Goal: Contribute content

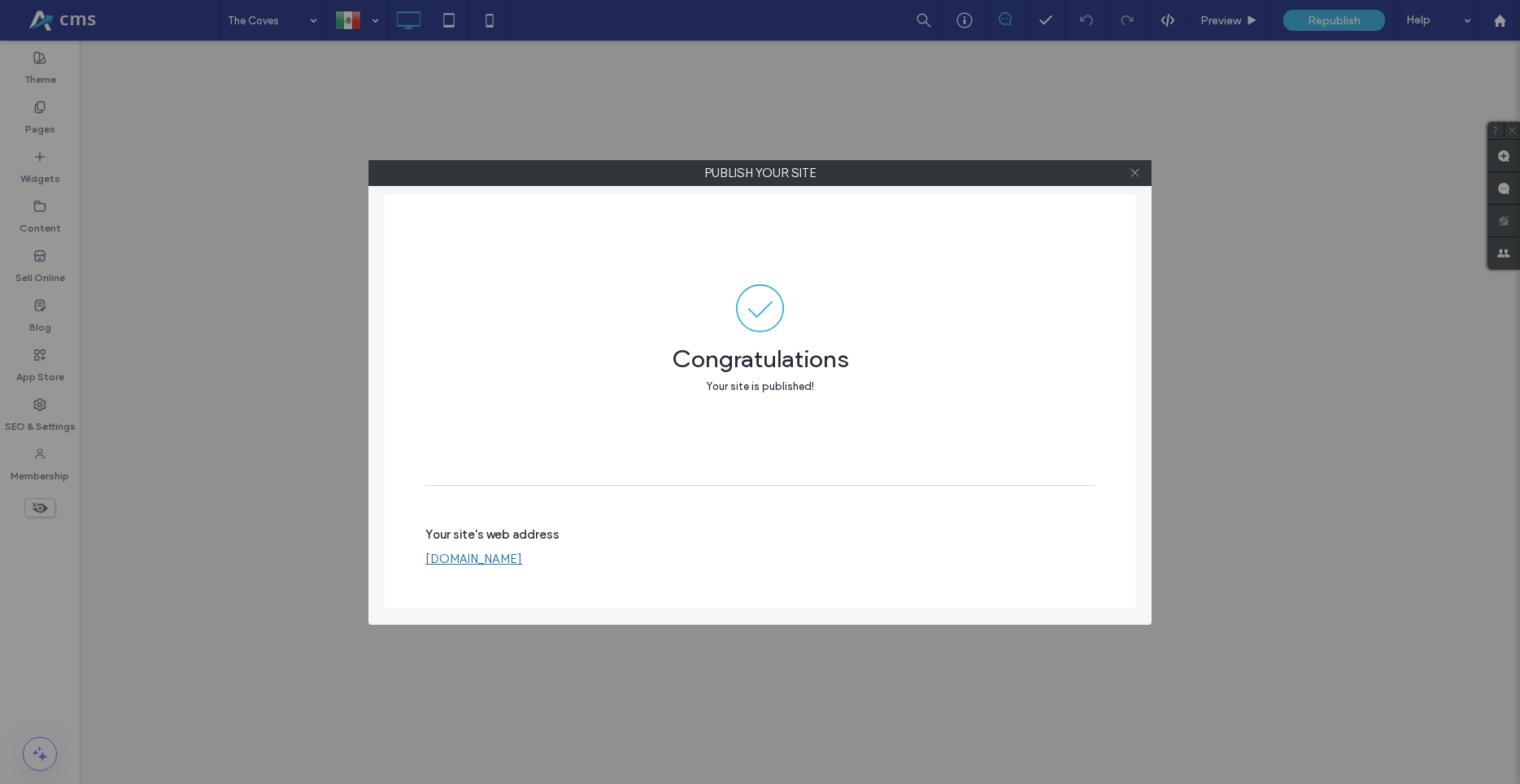
click at [1133, 169] on icon at bounding box center [1135, 173] width 12 height 12
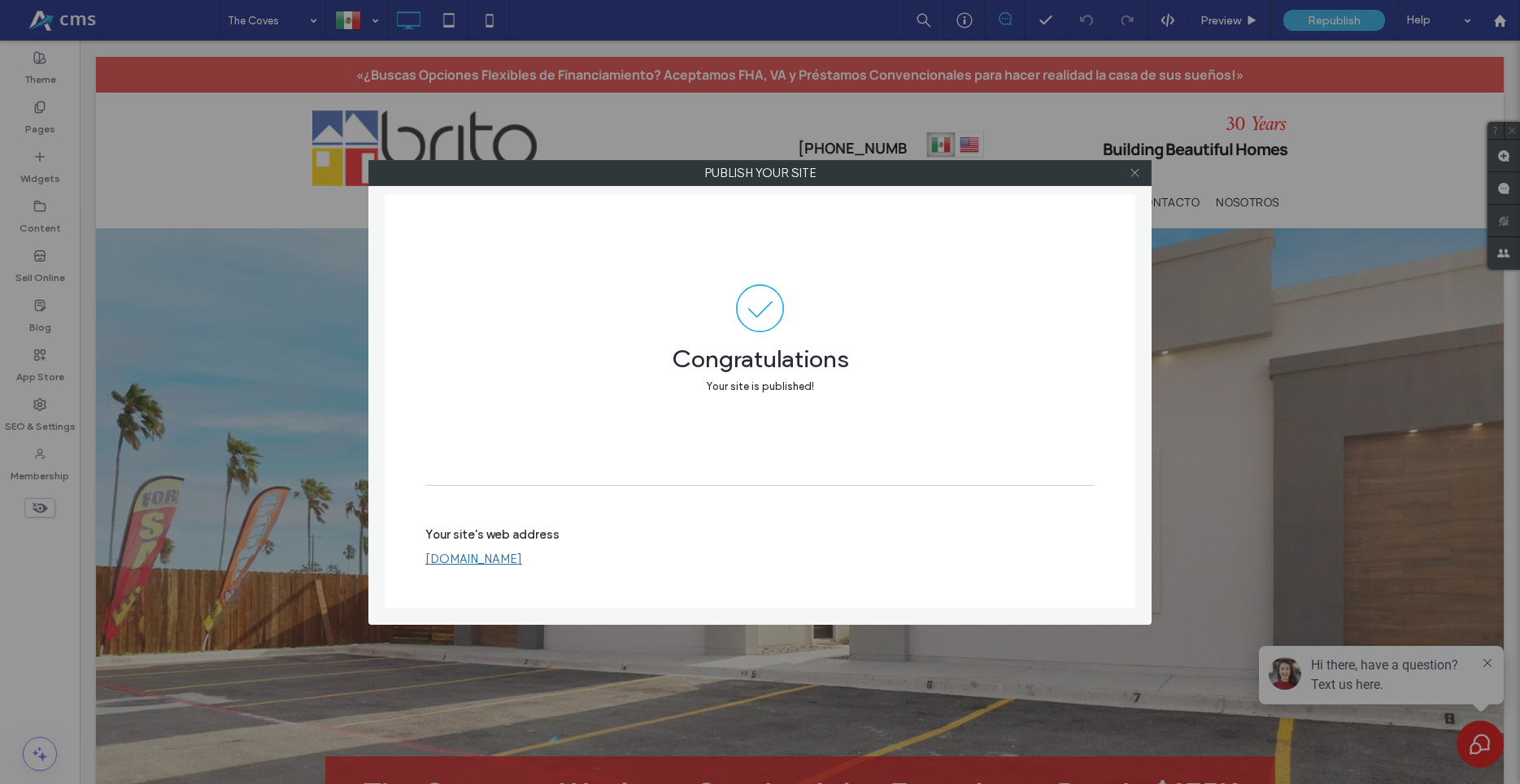
scroll to position [166, 0]
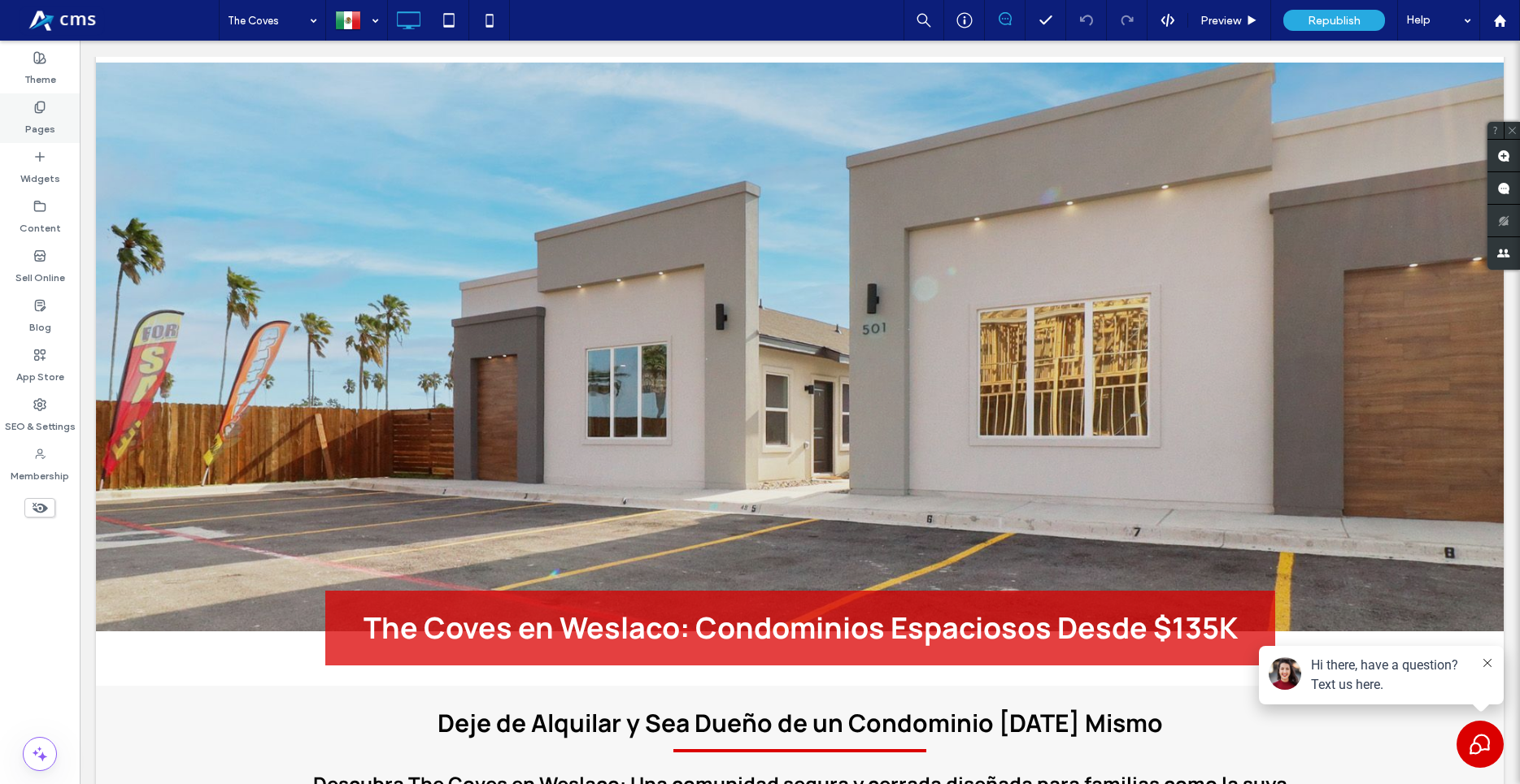
click at [25, 120] on div "Pages" at bounding box center [40, 118] width 80 height 50
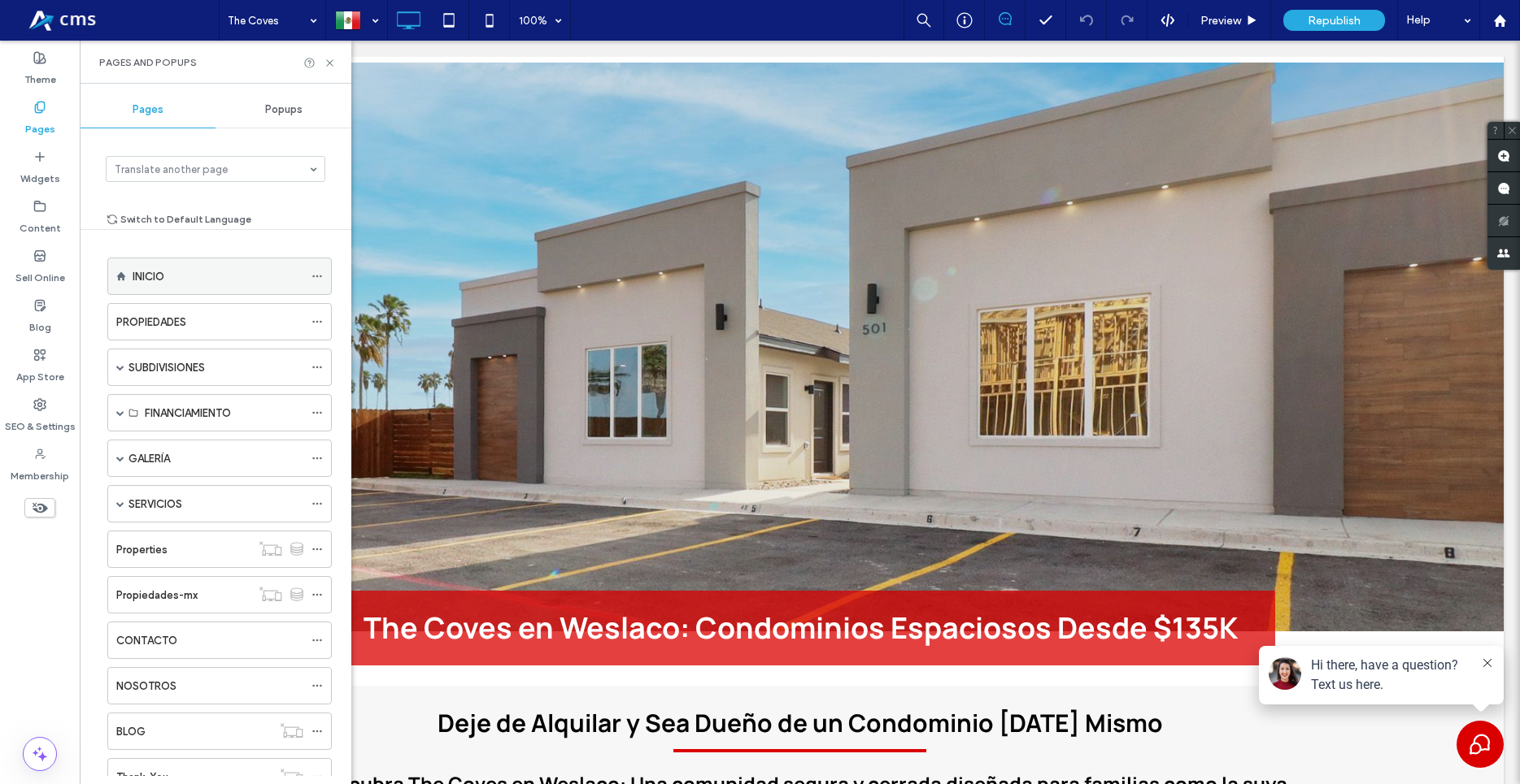
scroll to position [0, 0]
click at [122, 365] on span at bounding box center [120, 367] width 8 height 8
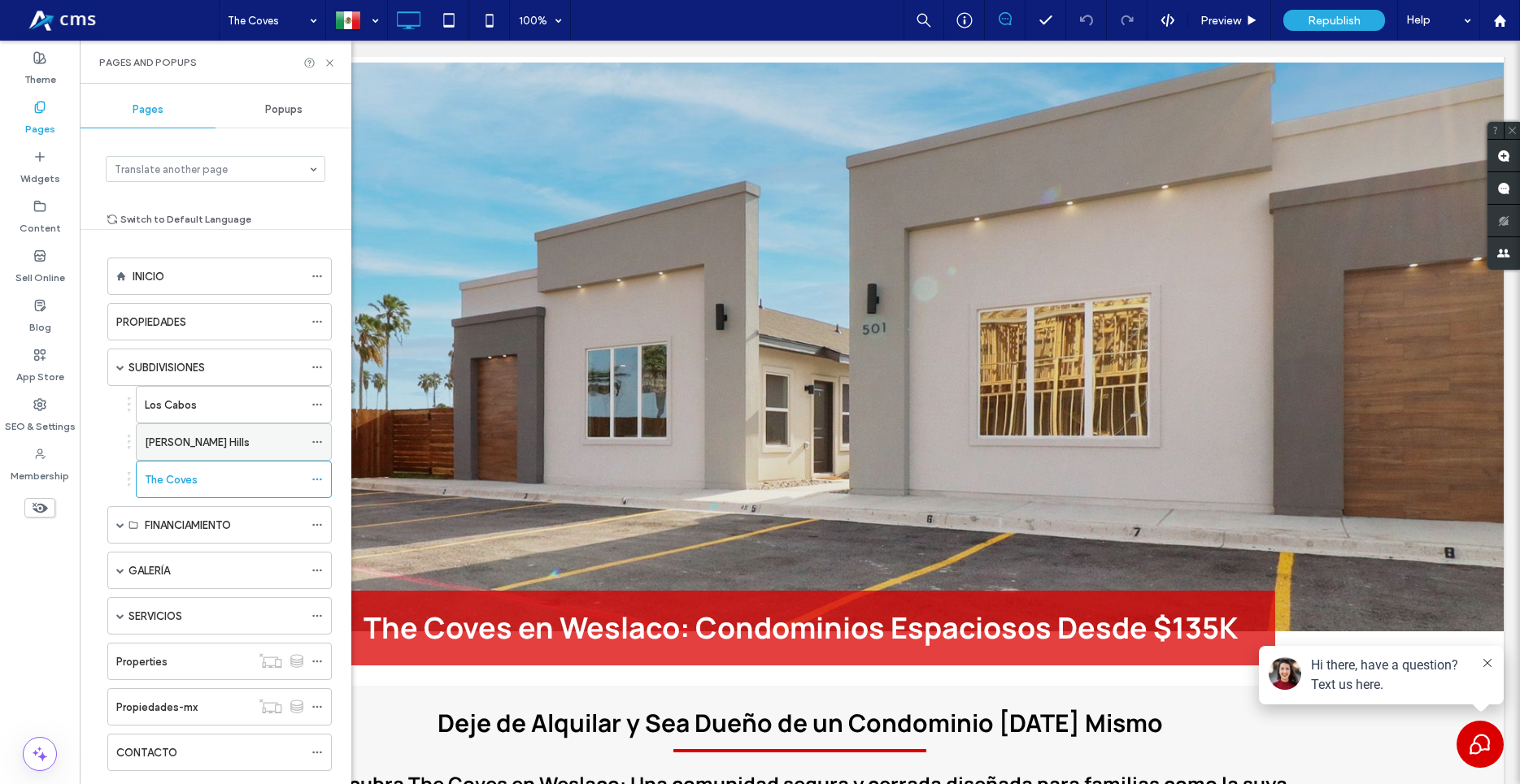
click at [174, 443] on label "Glasscock Hills" at bounding box center [197, 443] width 105 height 28
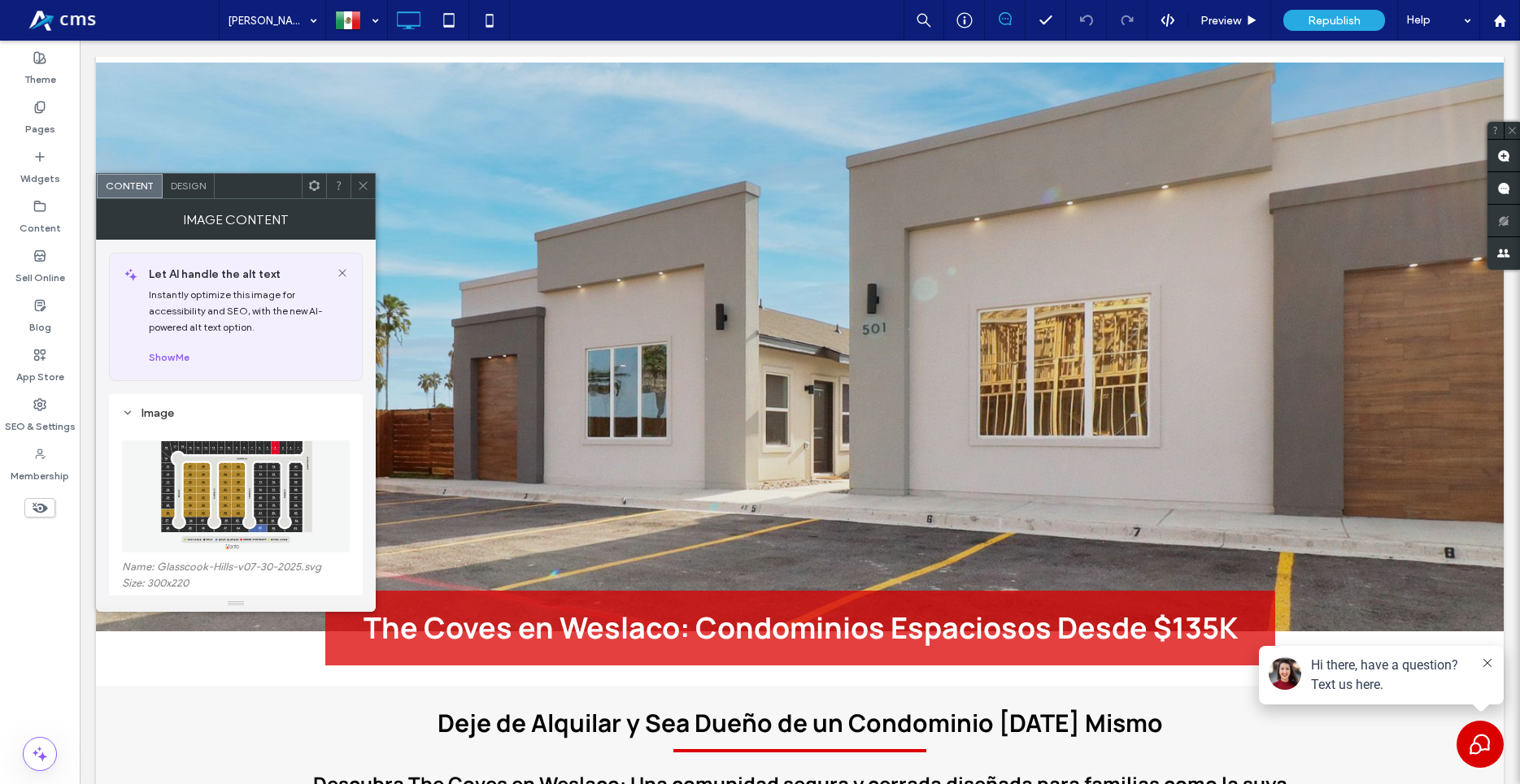
scroll to position [185, 0]
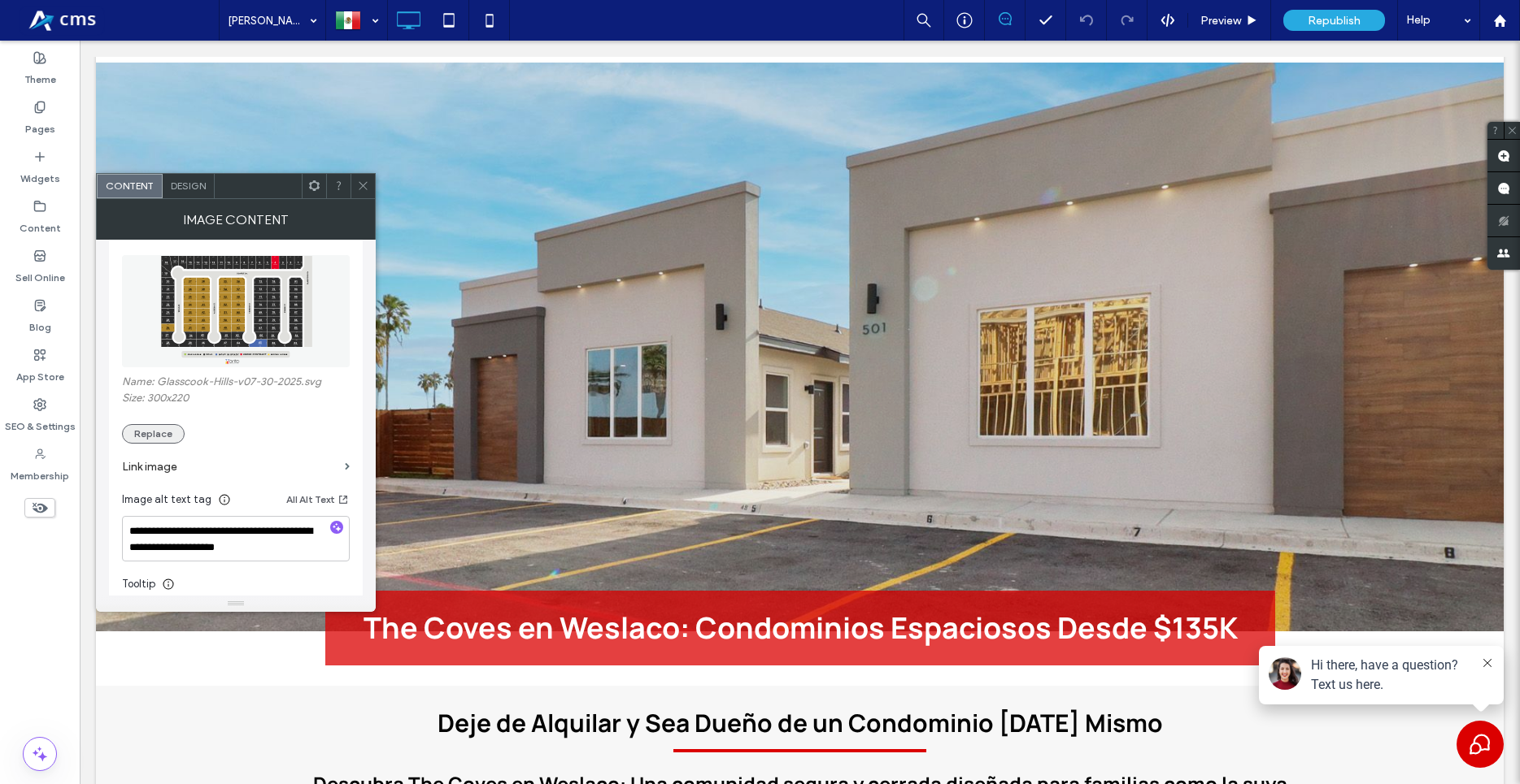
click at [153, 428] on button "Replace" at bounding box center [153, 434] width 63 height 20
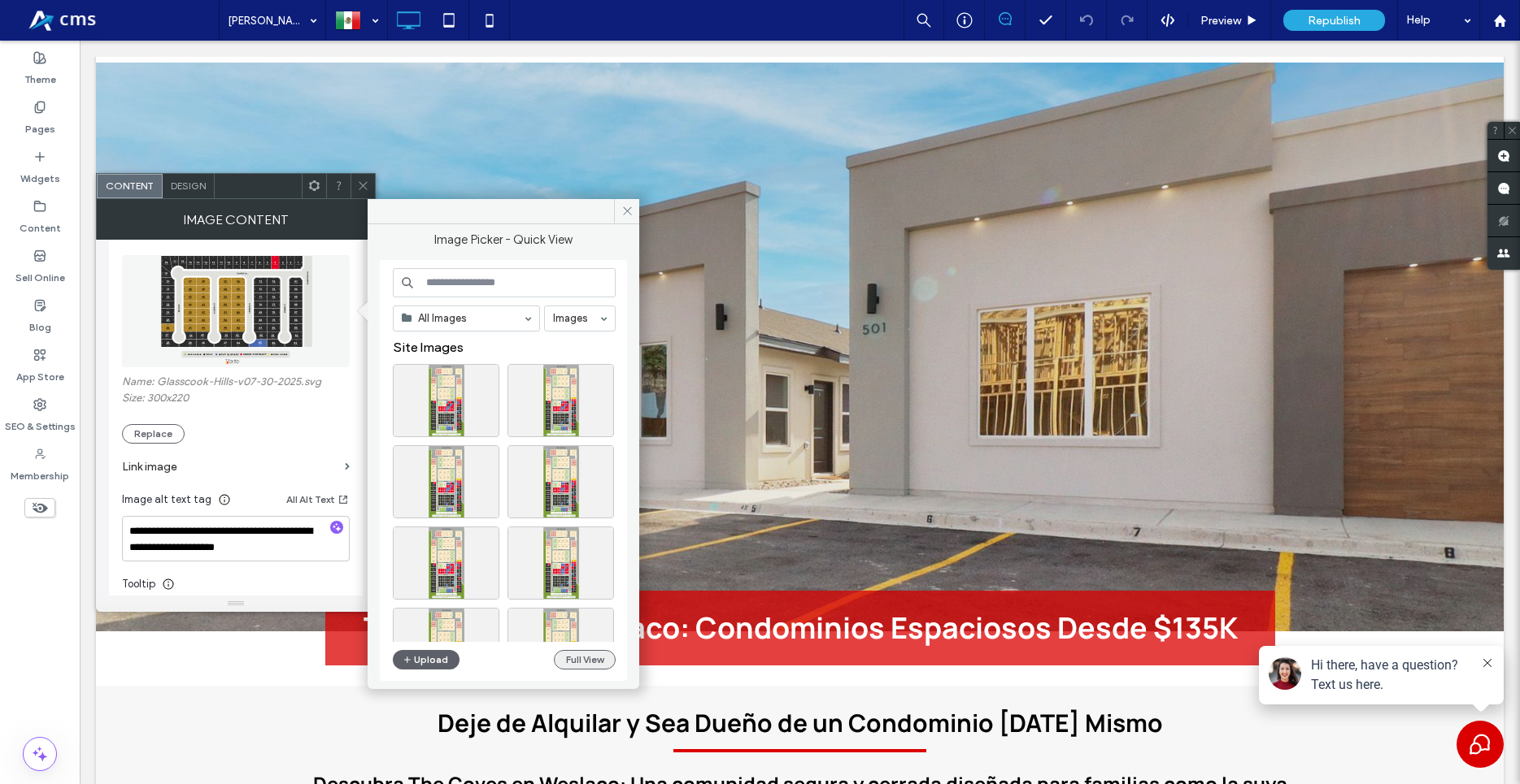
click at [571, 668] on button "Full View" at bounding box center [585, 660] width 62 height 20
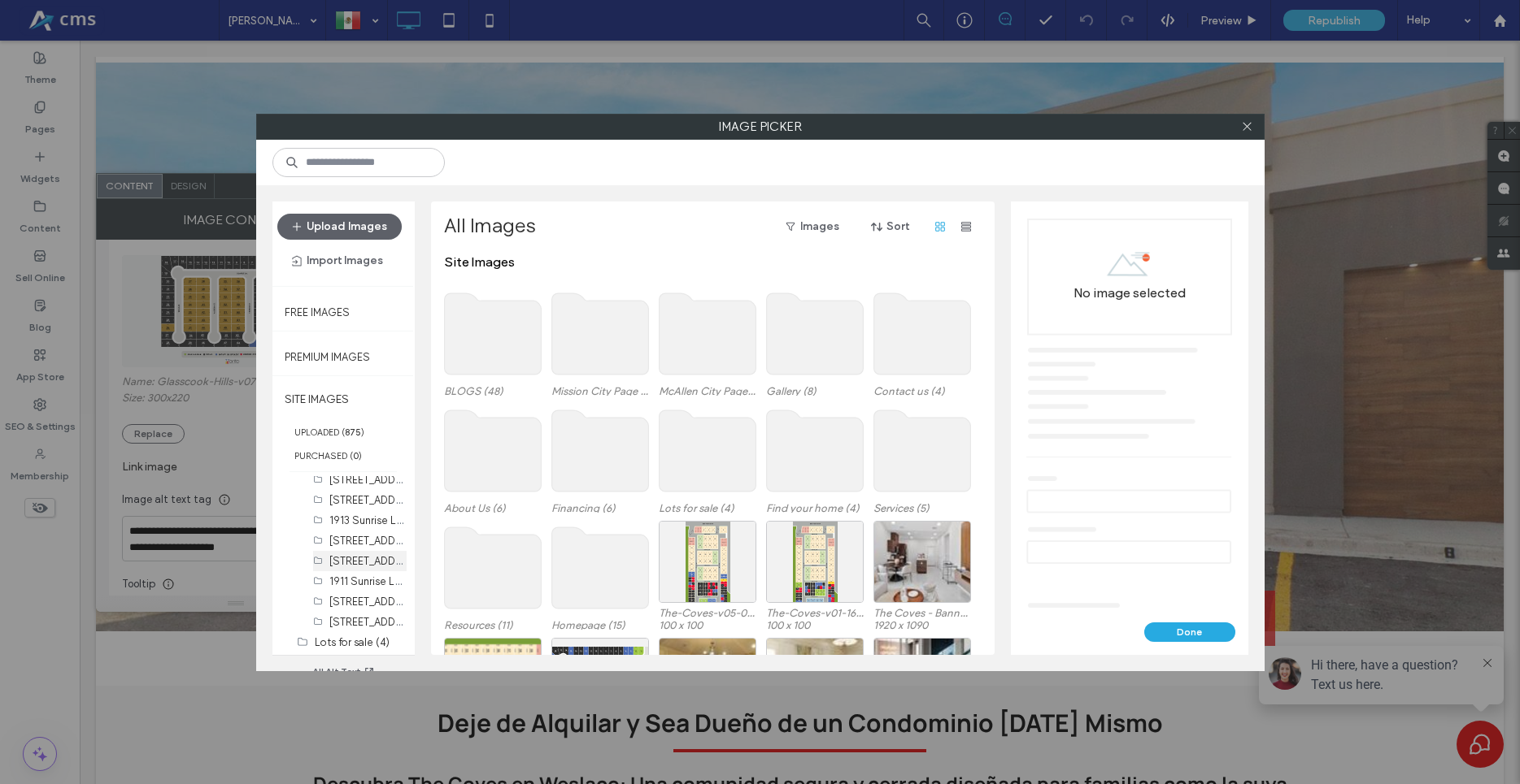
scroll to position [463, 0]
click at [338, 492] on label "Glasscock Hills (42)" at bounding box center [390, 490] width 123 height 15
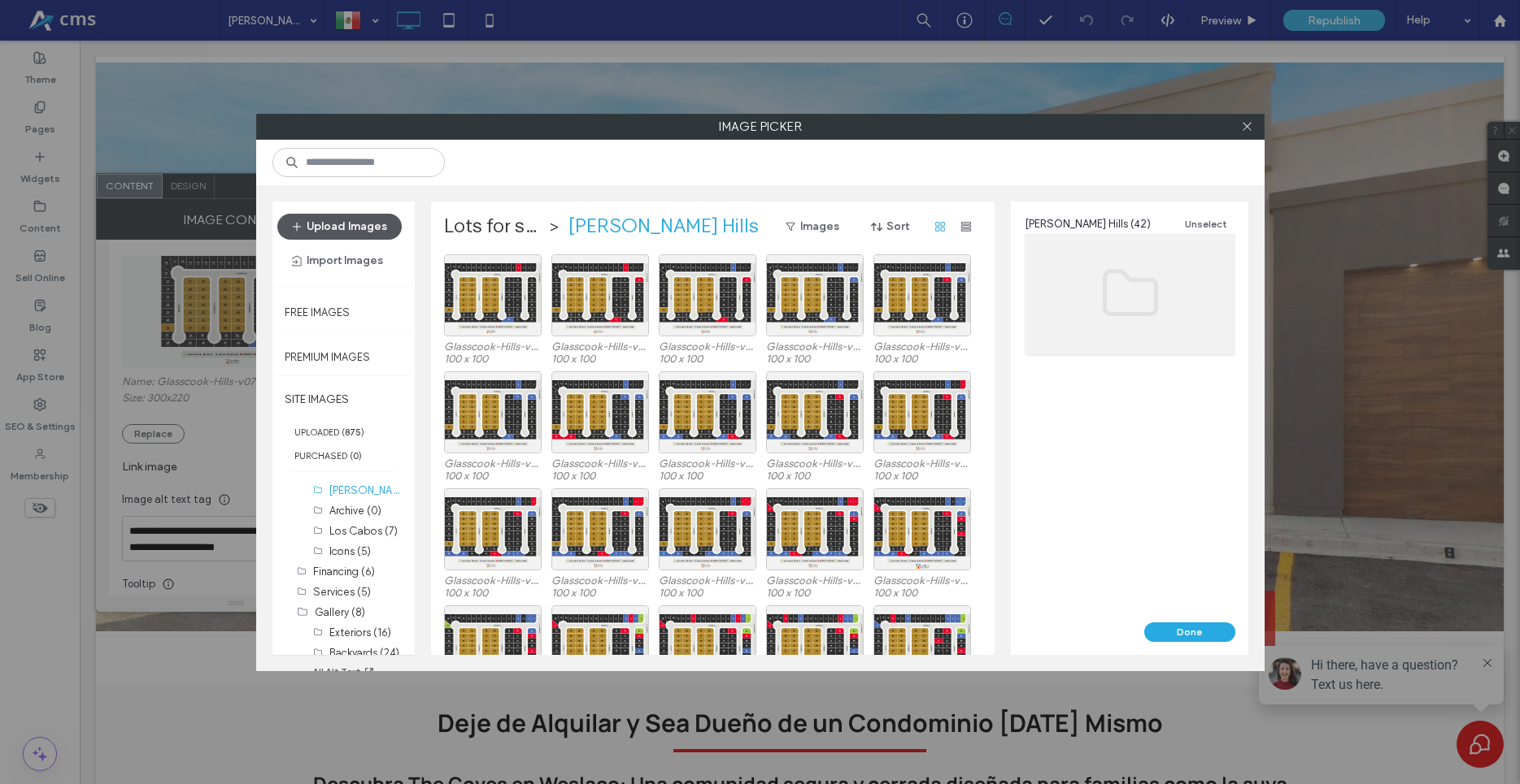
click at [344, 227] on button "Upload Images" at bounding box center [340, 226] width 124 height 26
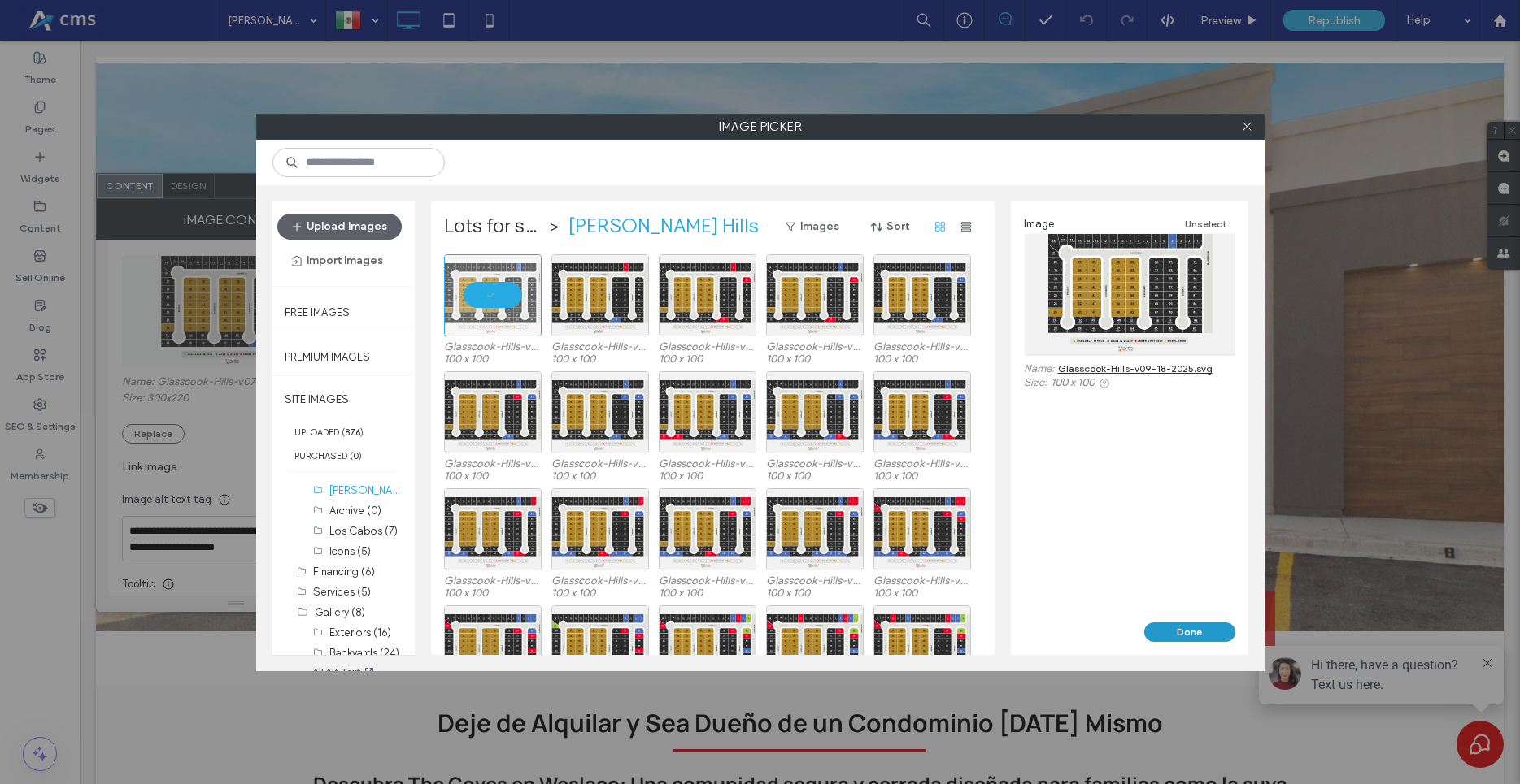
click at [1186, 635] on button "Done" at bounding box center [1190, 632] width 91 height 20
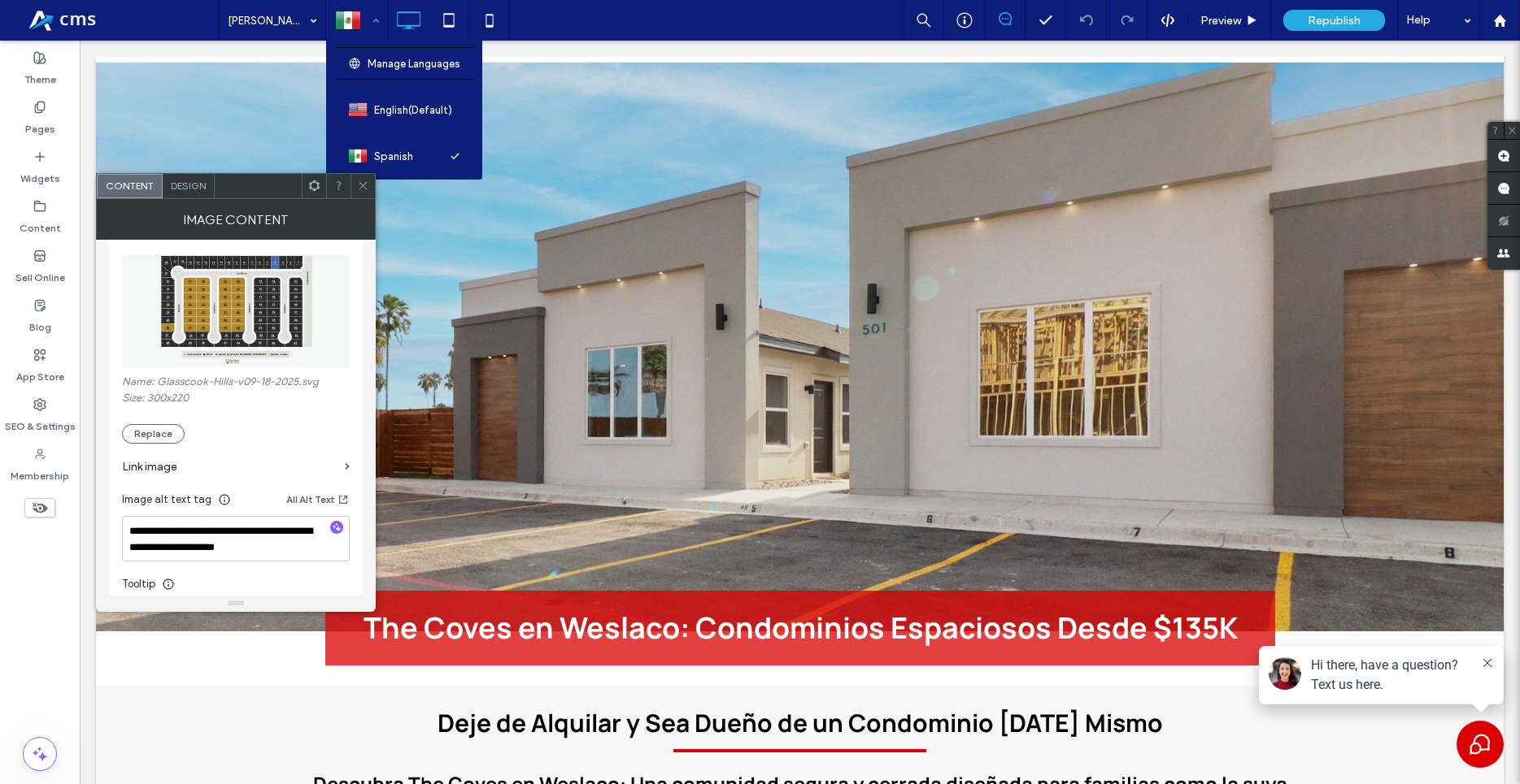
click at [358, 29] on div at bounding box center [356, 20] width 59 height 39
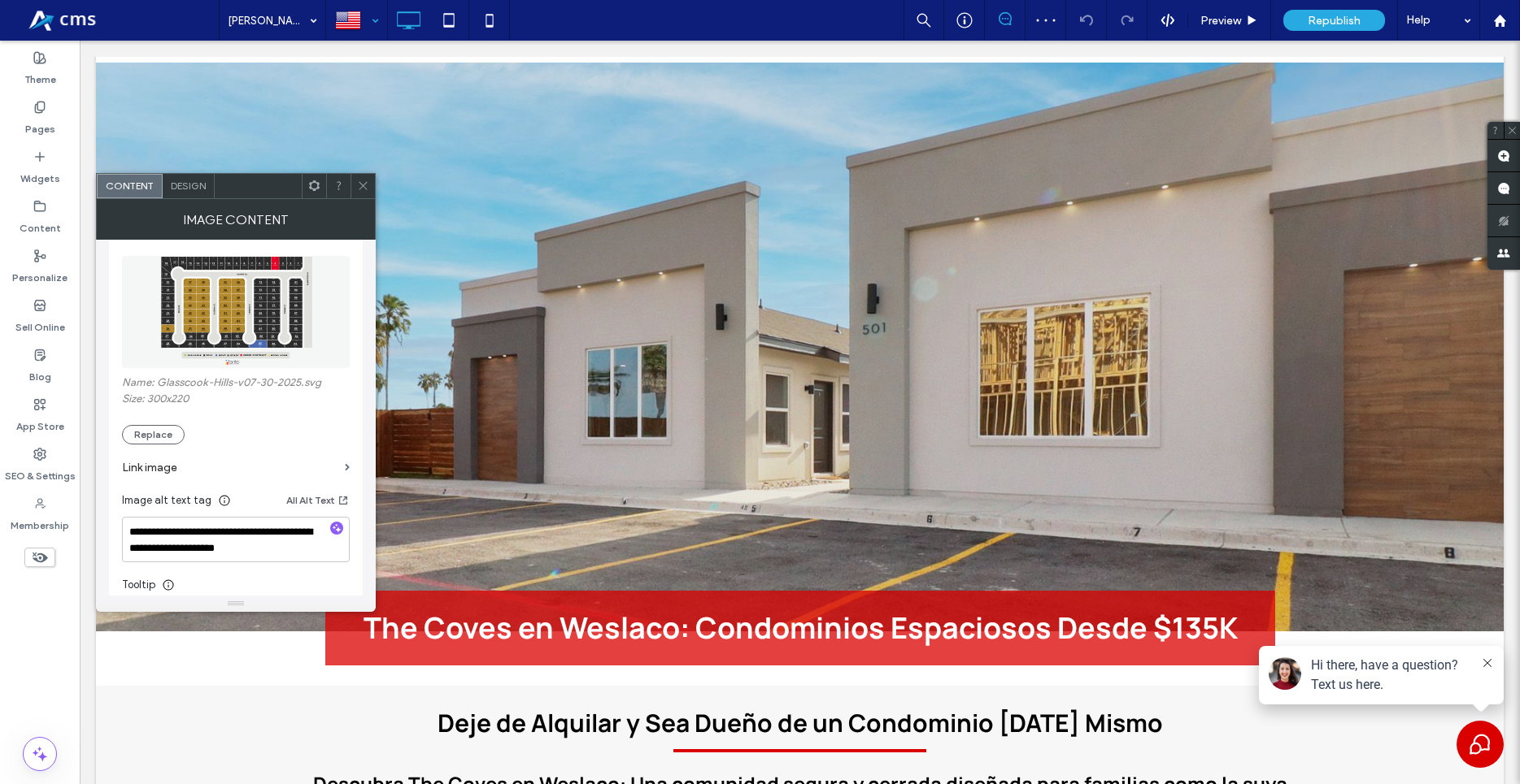
scroll to position [185, 0]
click at [159, 430] on button "Replace" at bounding box center [153, 434] width 63 height 20
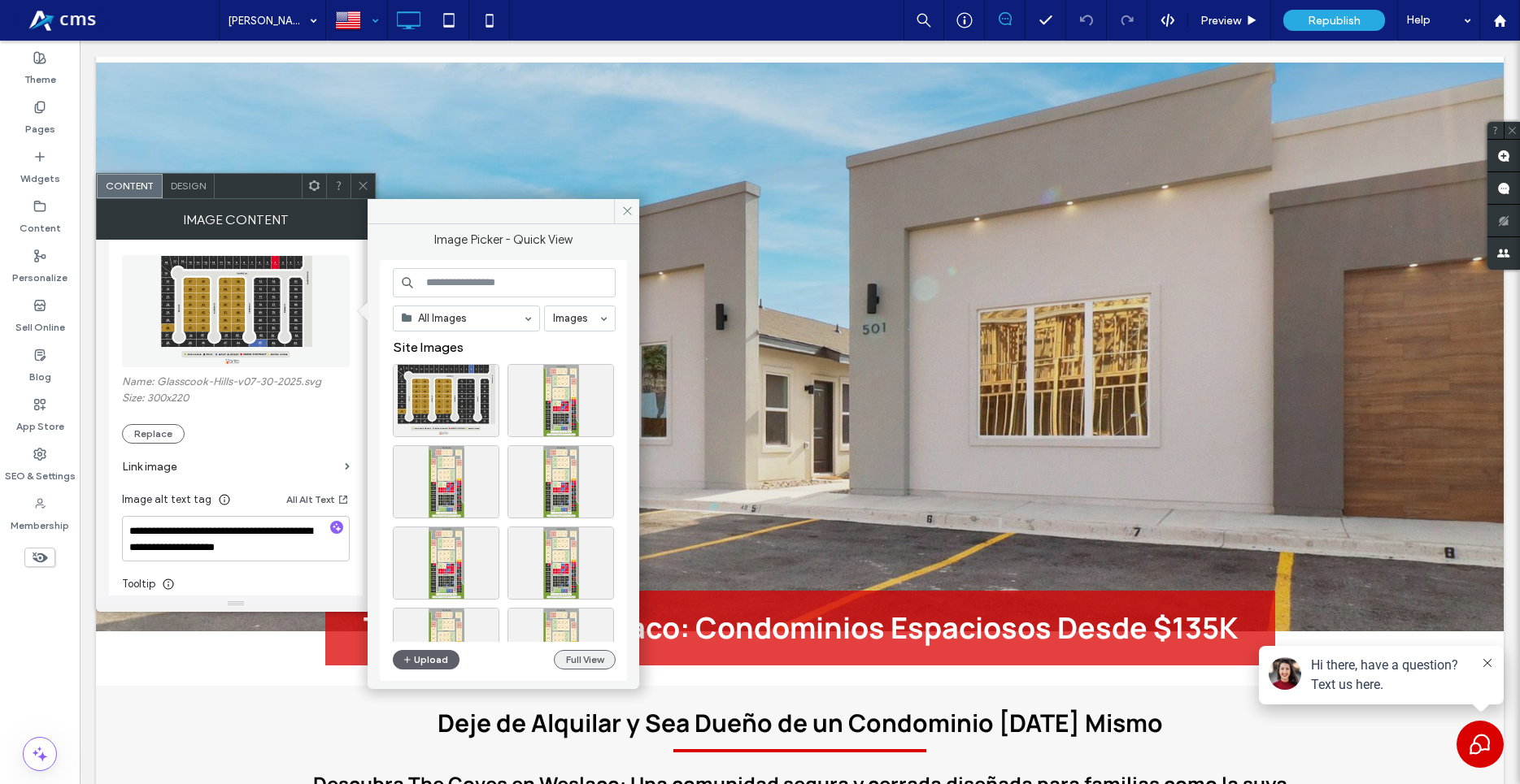
click at [583, 667] on button "Full View" at bounding box center [585, 660] width 62 height 20
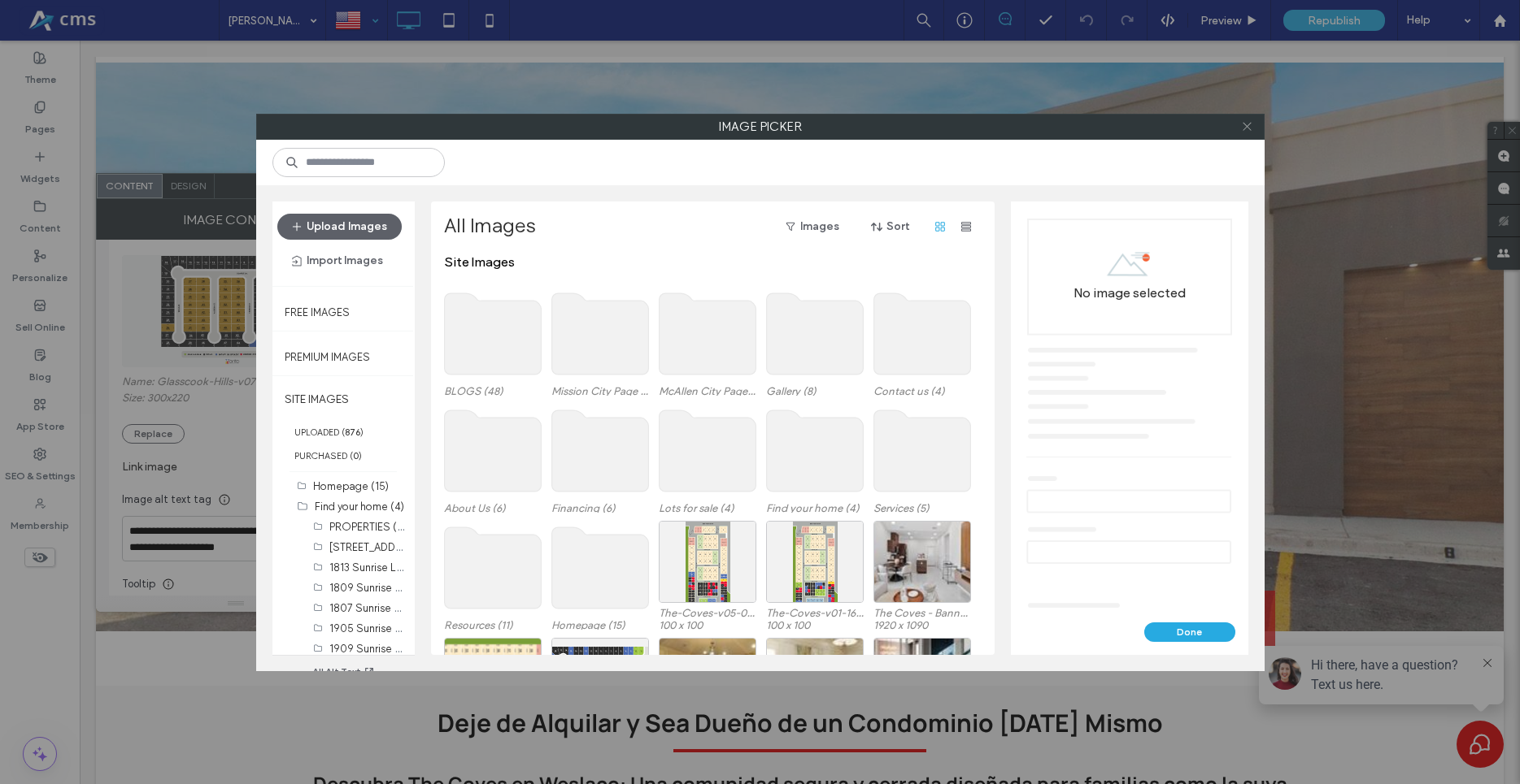
click at [1246, 122] on icon at bounding box center [1248, 127] width 12 height 12
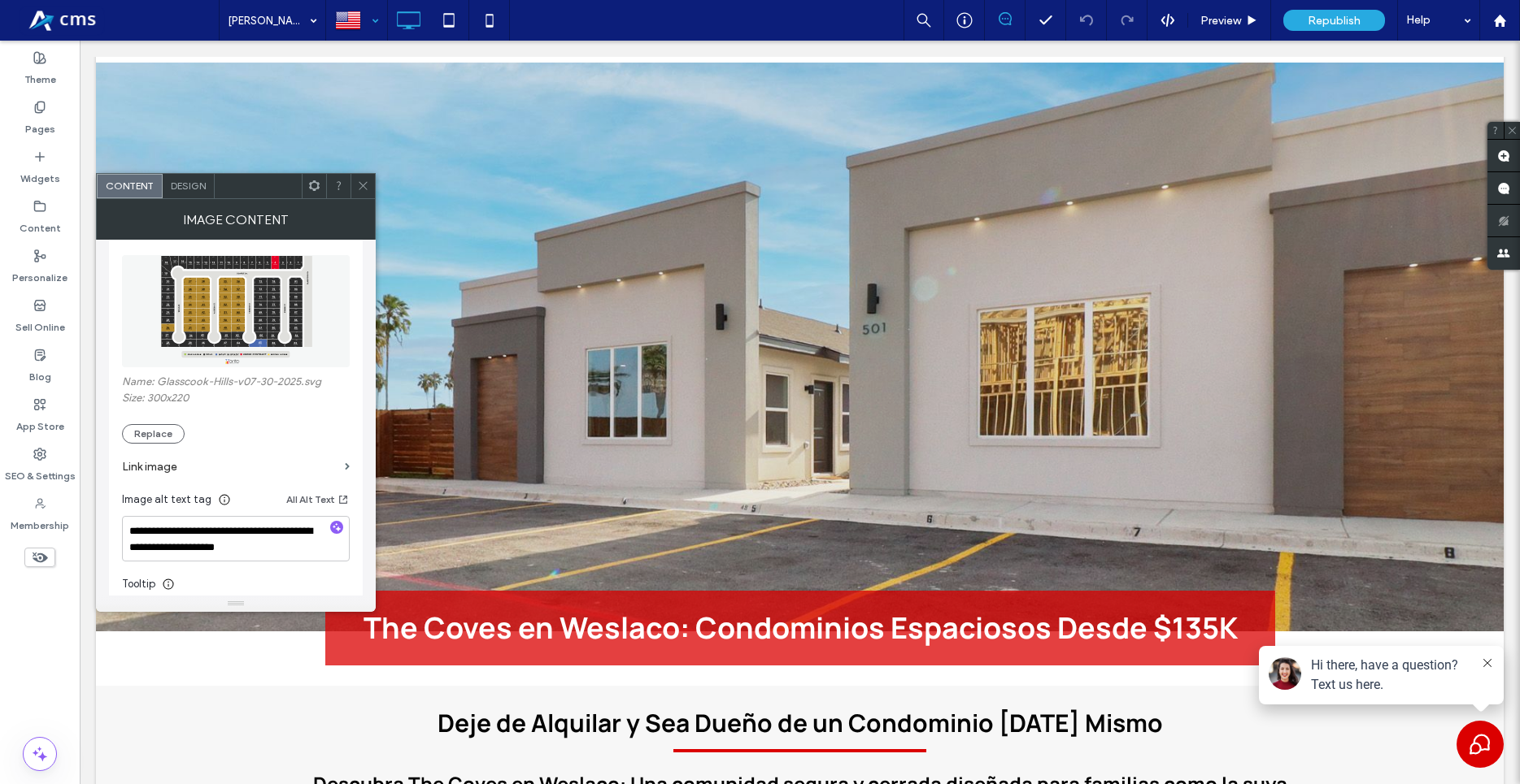
click at [203, 299] on img at bounding box center [236, 311] width 229 height 112
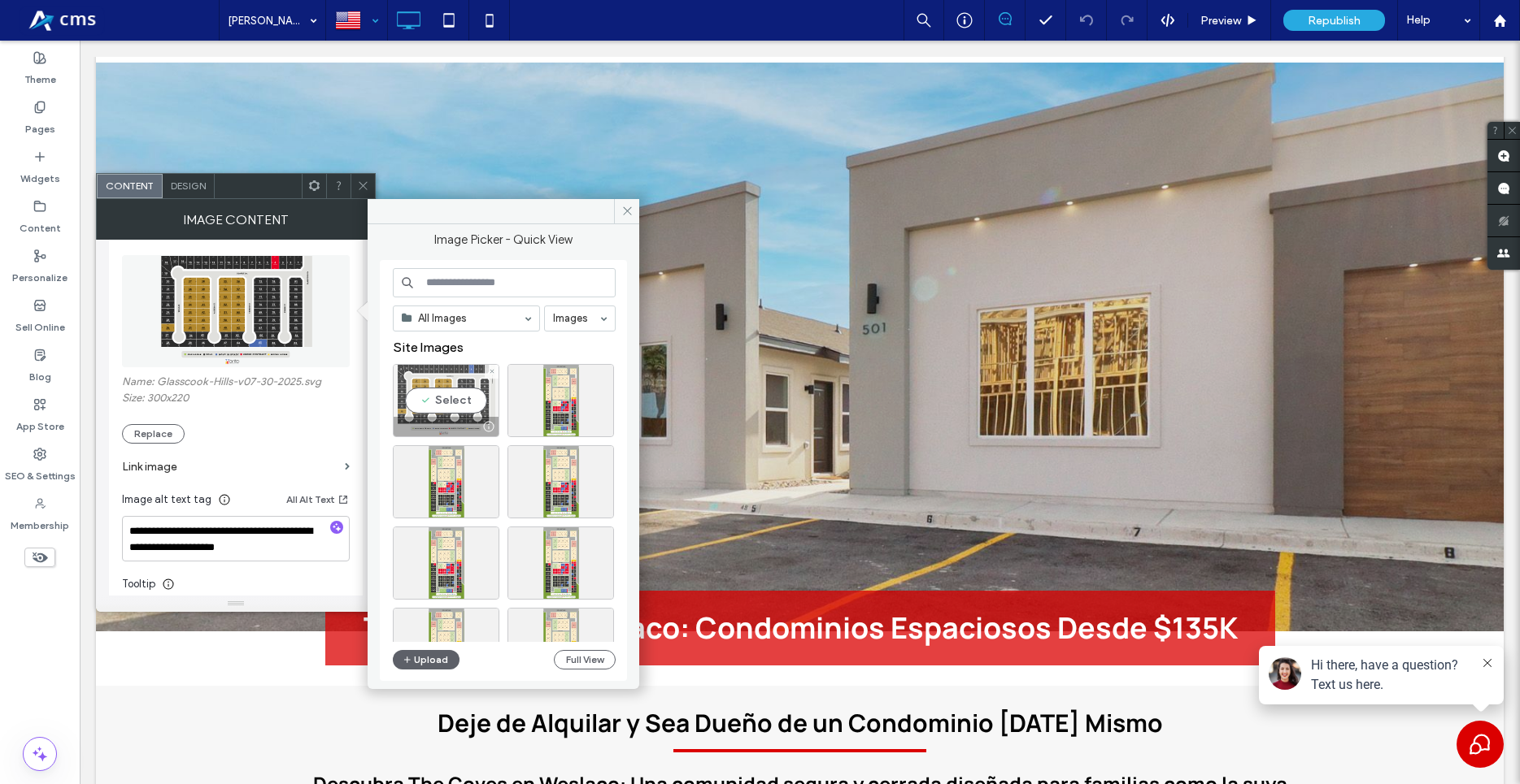
click at [453, 380] on div "Select" at bounding box center [446, 401] width 106 height 73
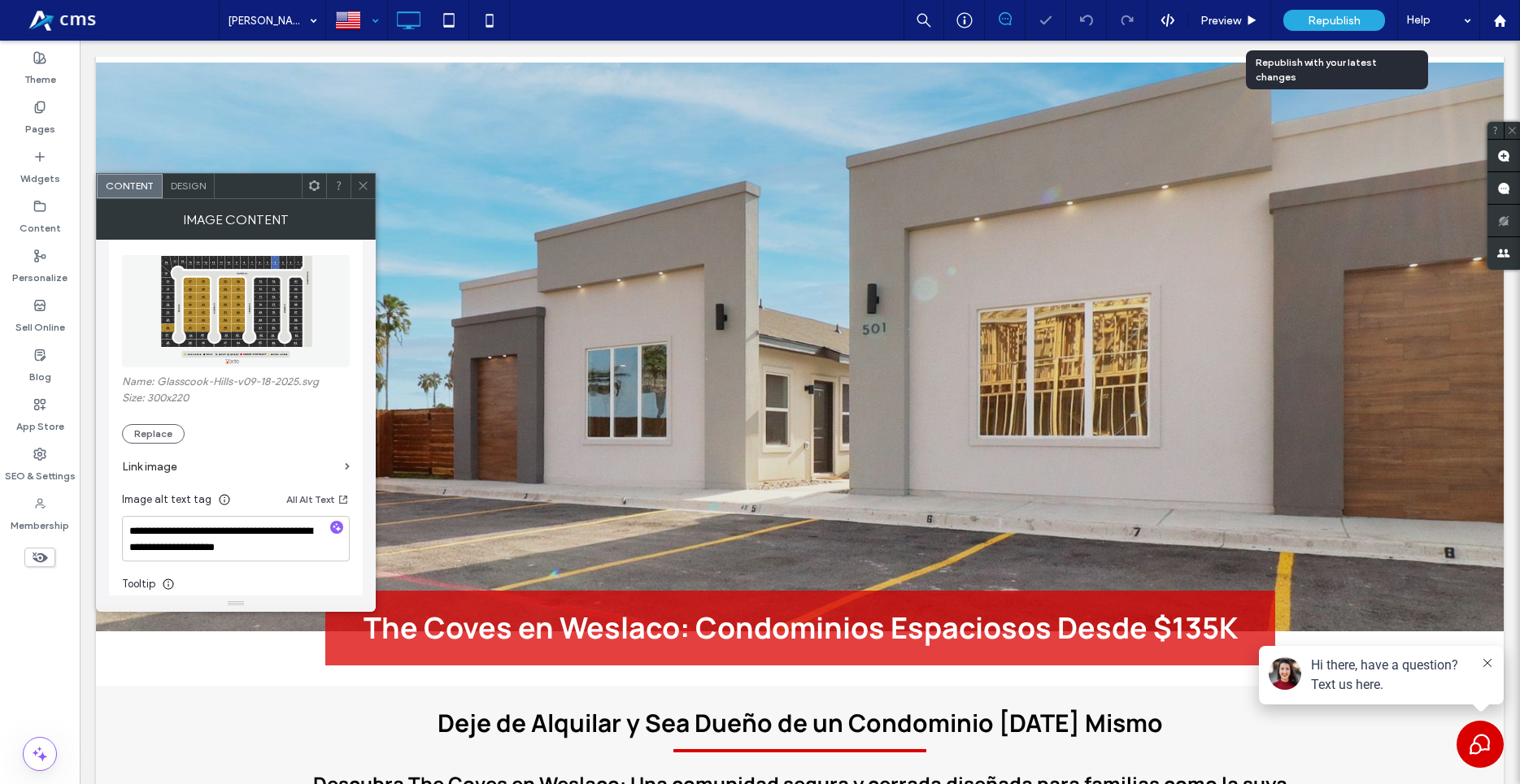
click at [1333, 25] on span "Republish" at bounding box center [1335, 21] width 53 height 14
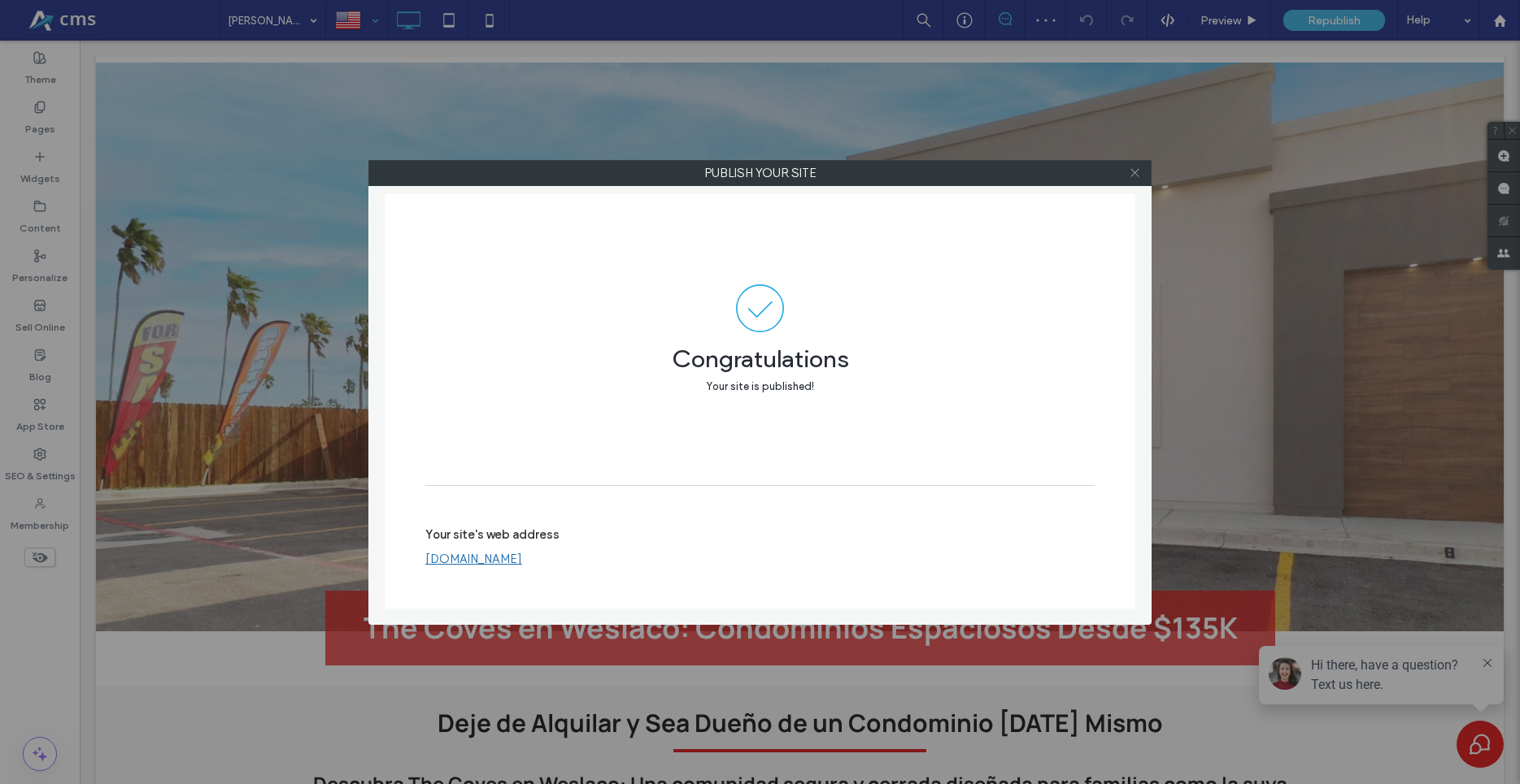
click at [1131, 174] on icon at bounding box center [1135, 173] width 12 height 12
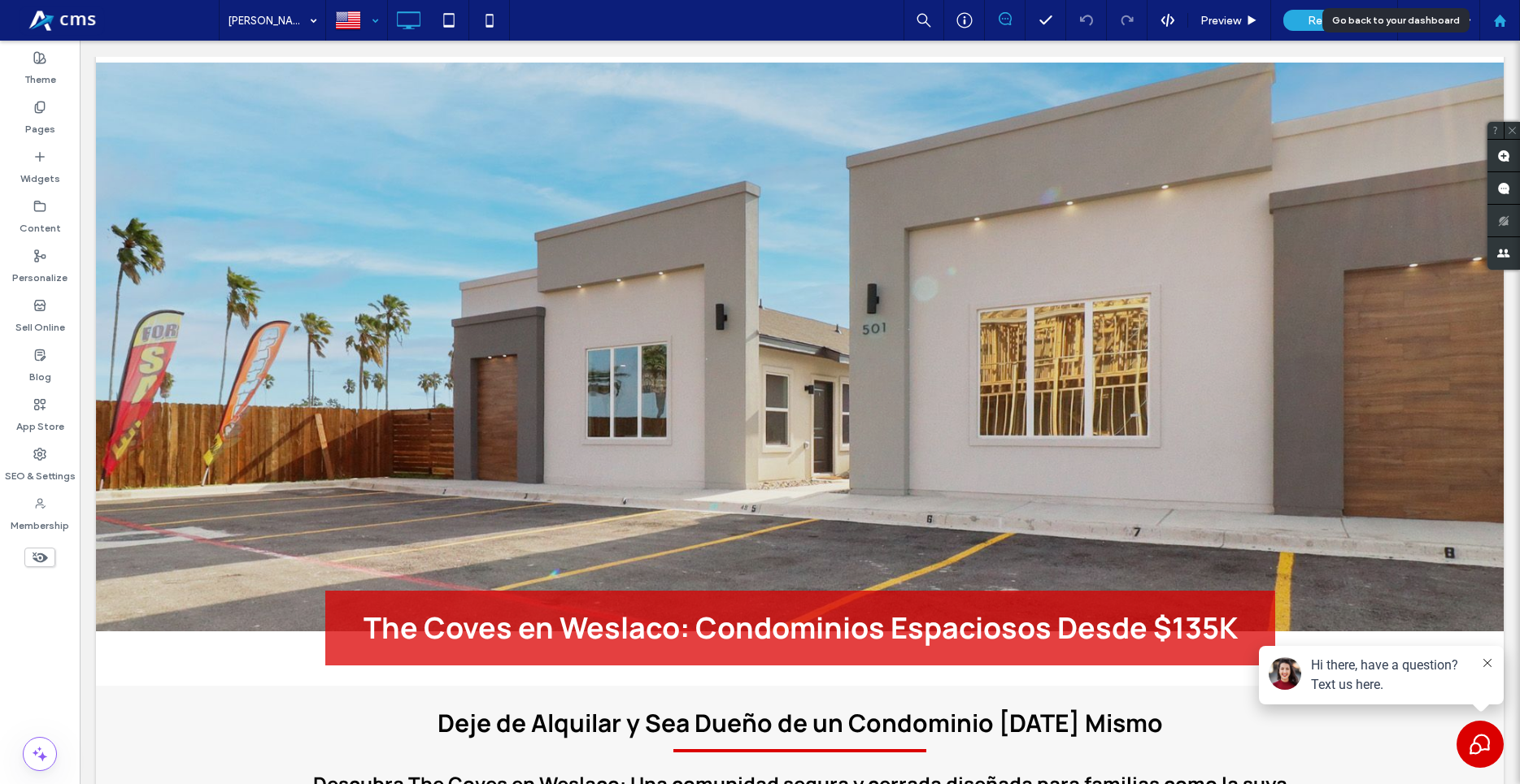
click at [1503, 24] on use at bounding box center [1500, 20] width 12 height 12
